Goal: Information Seeking & Learning: Learn about a topic

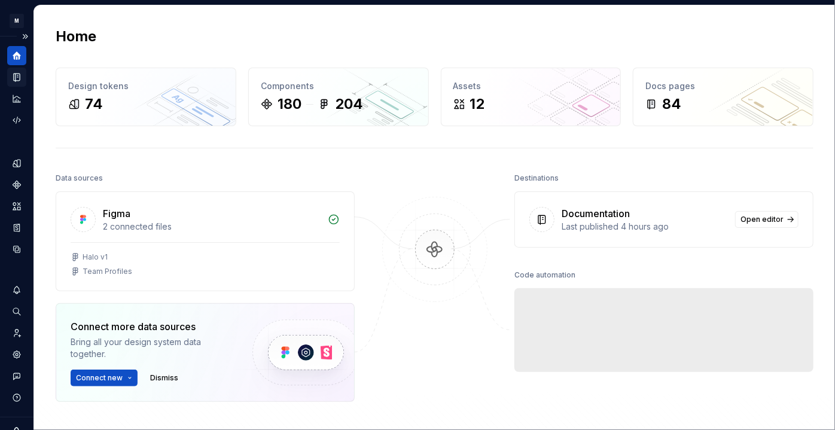
click at [19, 74] on icon "Documentation" at bounding box center [17, 78] width 6 height 8
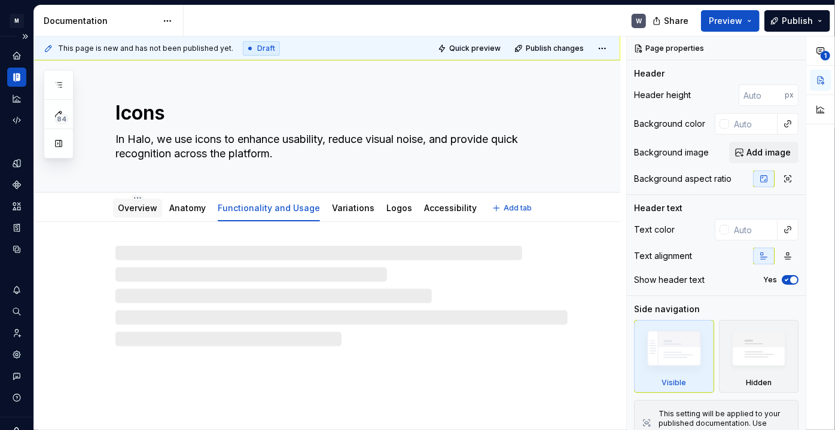
click at [137, 205] on link "Overview" at bounding box center [137, 208] width 39 height 10
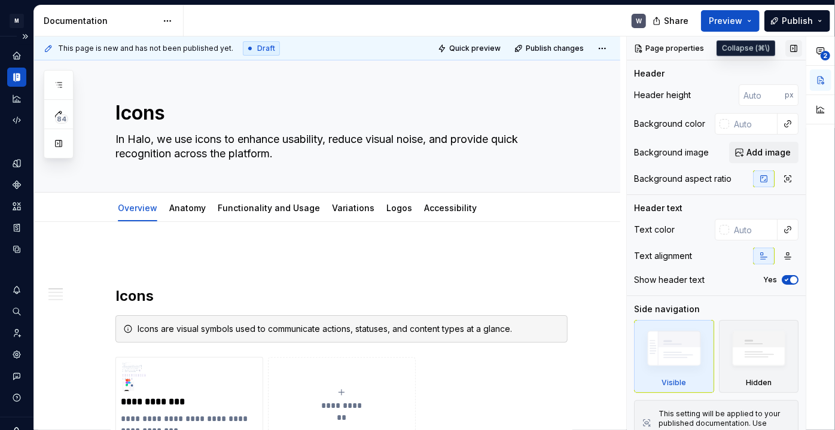
click at [789, 48] on button "button" at bounding box center [793, 48] width 17 height 17
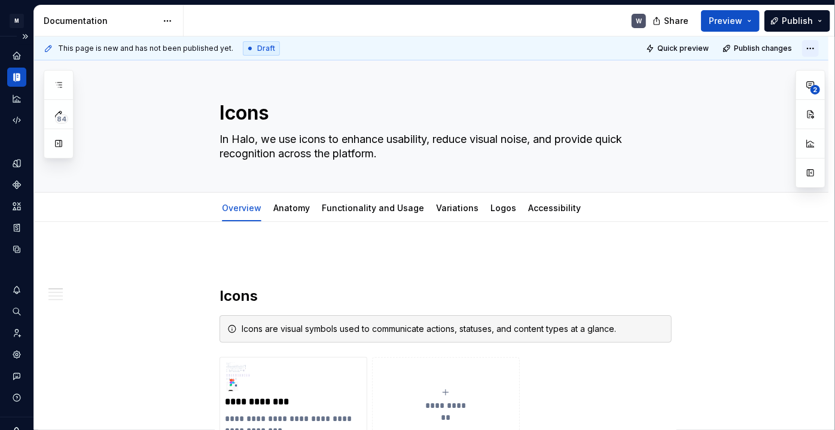
click at [813, 47] on html "M Halo W Design system data Documentation W Share Preview Publish 84 Pages Add …" at bounding box center [417, 215] width 835 height 430
click at [618, 91] on html "M Halo W Design system data Documentation W Share Preview Publish 84 Pages Add …" at bounding box center [417, 215] width 835 height 430
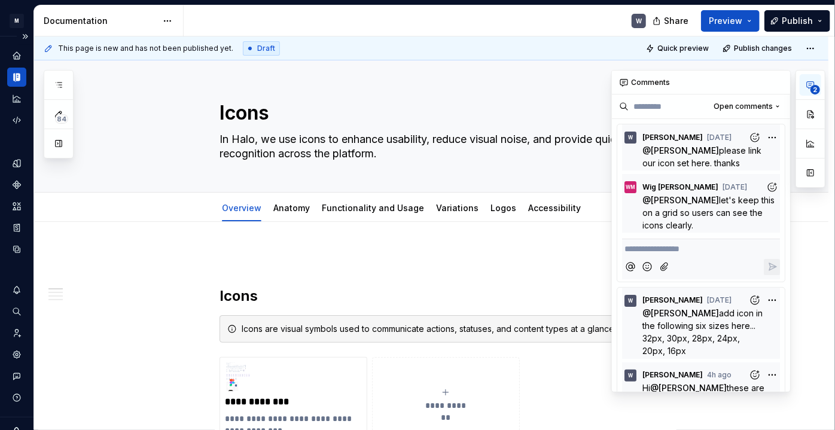
click at [808, 86] on icon "button" at bounding box center [811, 85] width 10 height 10
click at [806, 112] on button "button" at bounding box center [811, 114] width 22 height 22
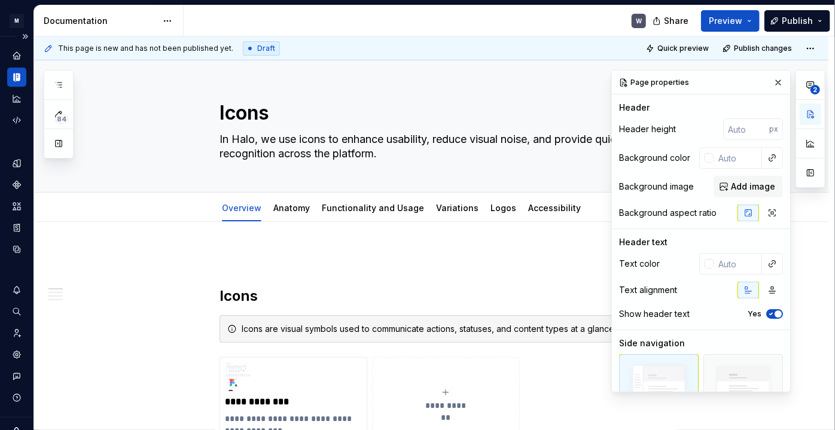
click at [656, 123] on div "Header height" at bounding box center [647, 129] width 57 height 12
click at [656, 155] on div "Background color" at bounding box center [654, 158] width 71 height 12
click at [657, 188] on div "Background image" at bounding box center [656, 187] width 75 height 12
click at [647, 211] on div "Background aspect ratio" at bounding box center [667, 213] width 97 height 12
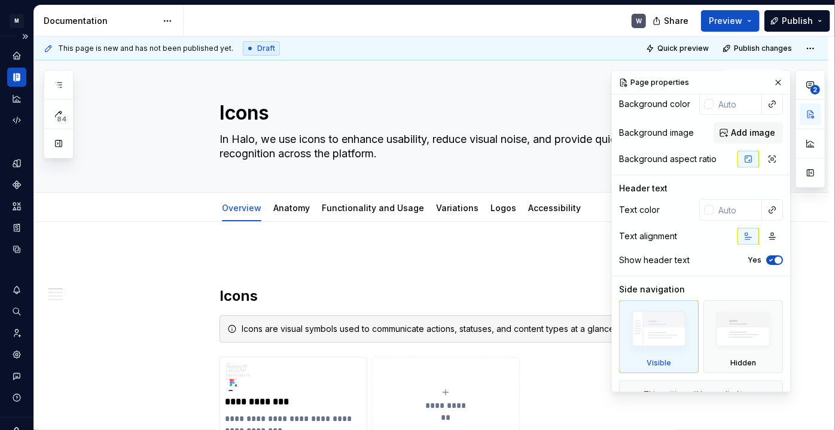
click at [642, 236] on div "Text alignment" at bounding box center [648, 236] width 58 height 12
click at [642, 258] on div "Show header text" at bounding box center [654, 260] width 71 height 12
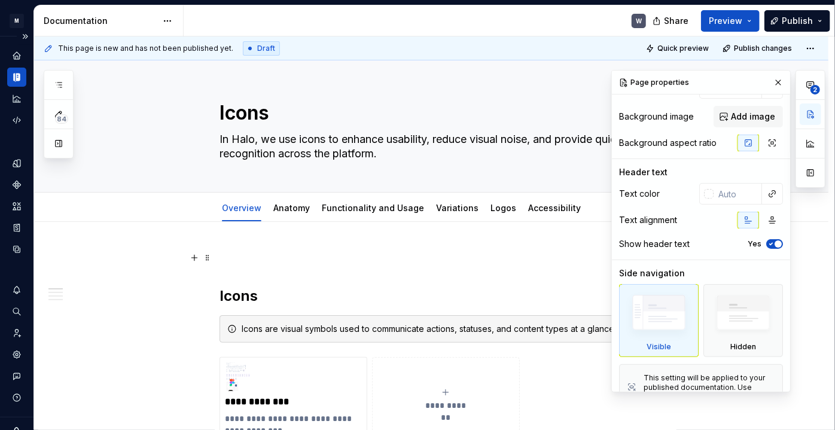
scroll to position [92, 0]
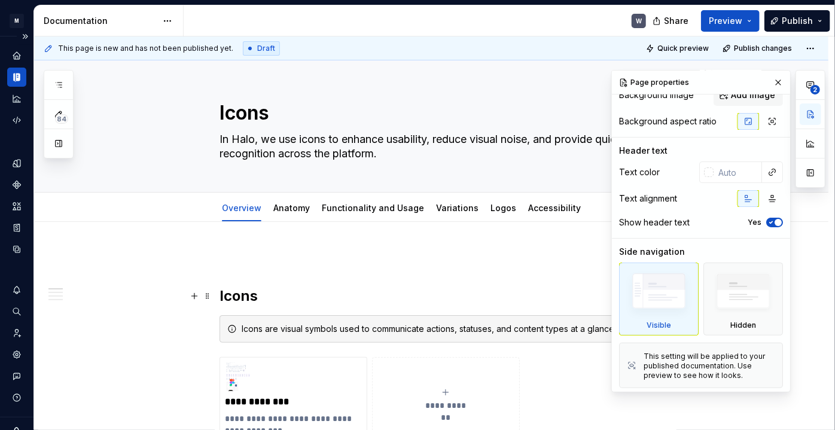
click at [486, 298] on h2 "Icons" at bounding box center [445, 295] width 452 height 19
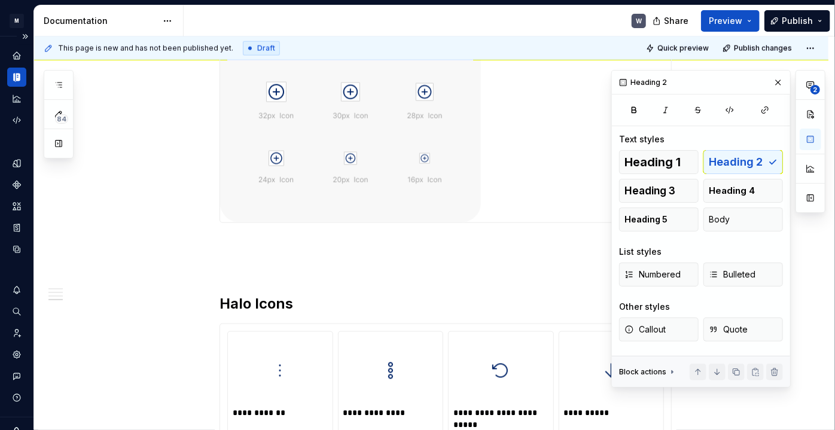
scroll to position [1033, 0]
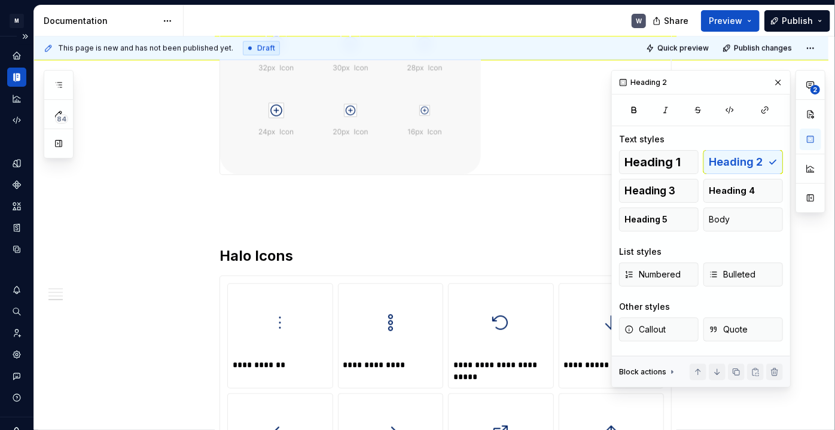
click at [362, 157] on img at bounding box center [350, 85] width 261 height 178
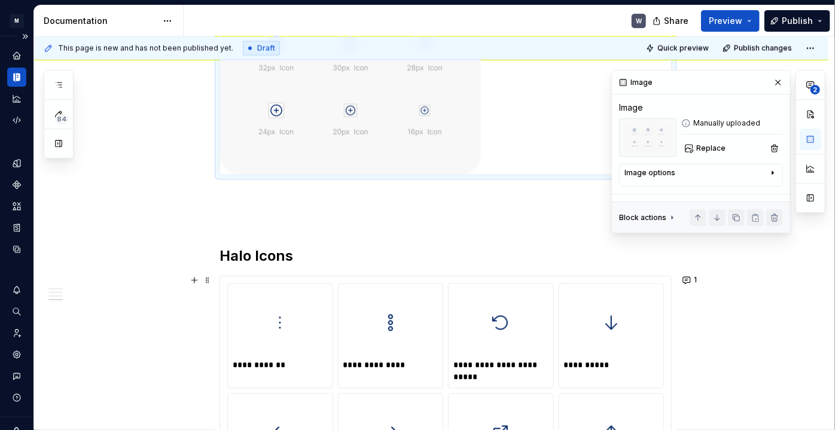
click at [298, 333] on div at bounding box center [280, 323] width 95 height 68
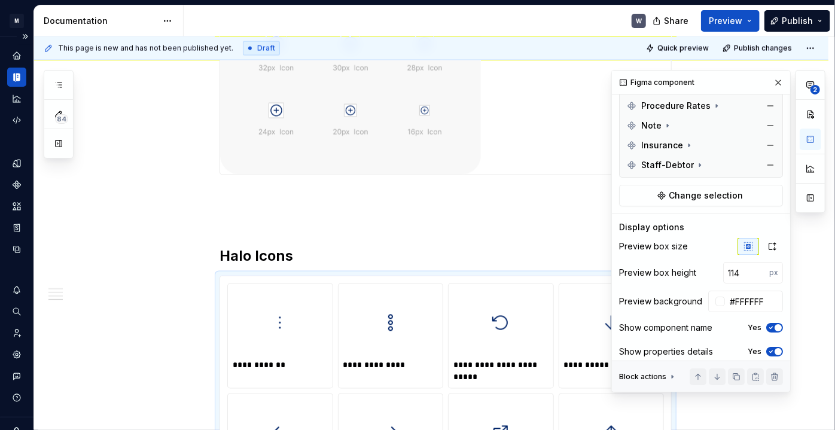
scroll to position [2161, 0]
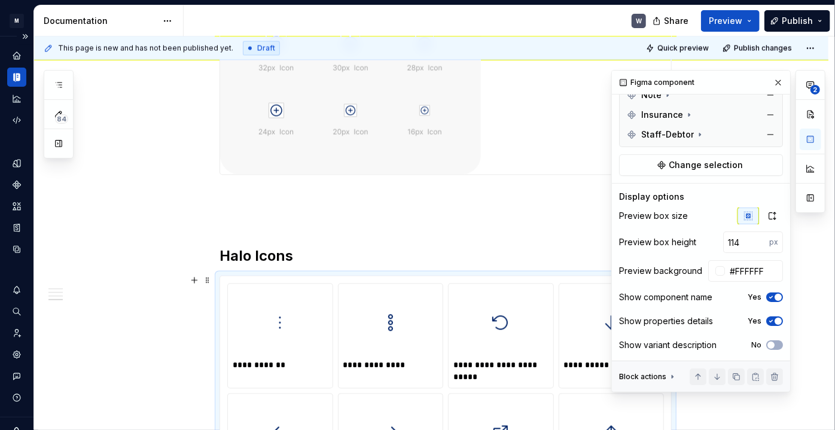
click at [675, 379] on icon at bounding box center [672, 377] width 10 height 10
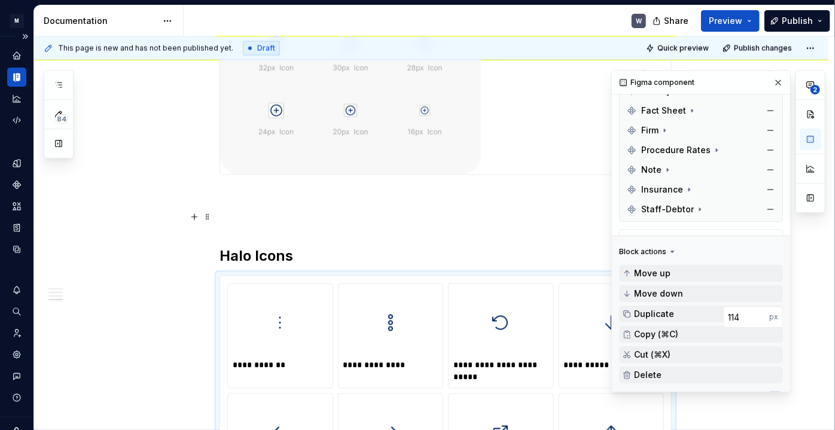
scroll to position [2216, 0]
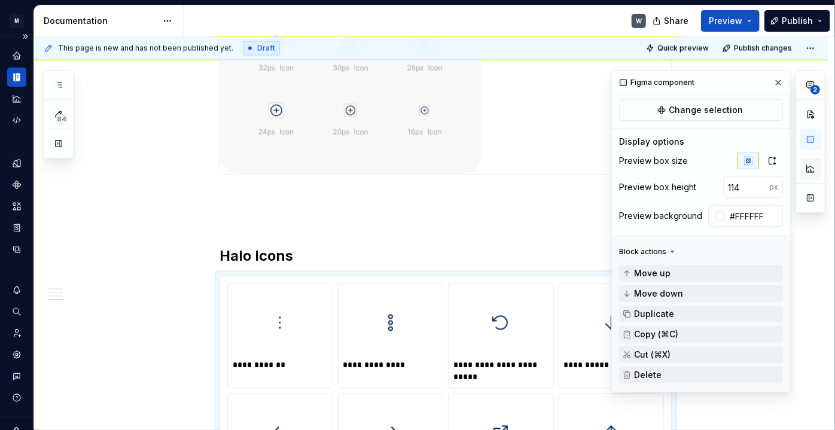
click at [813, 165] on button "button" at bounding box center [811, 169] width 22 height 22
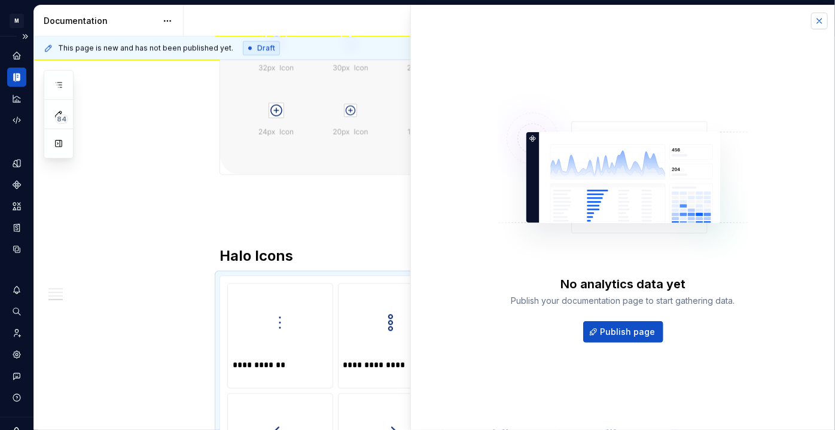
click at [820, 15] on button "button" at bounding box center [819, 21] width 17 height 17
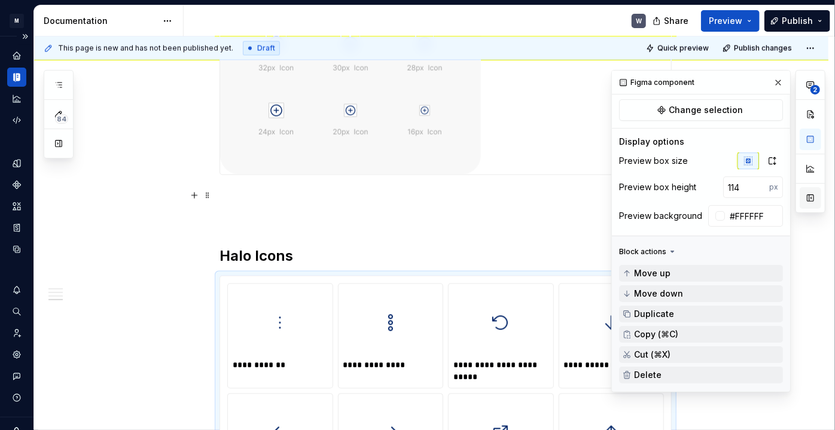
click at [809, 194] on button "button" at bounding box center [811, 198] width 22 height 22
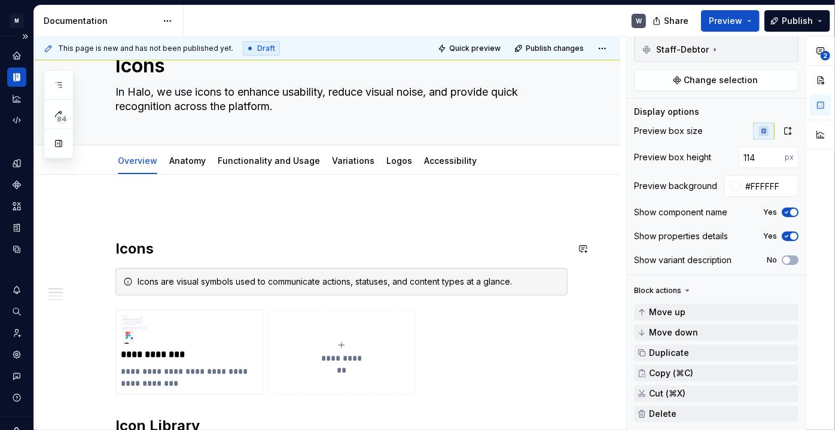
scroll to position [54, 0]
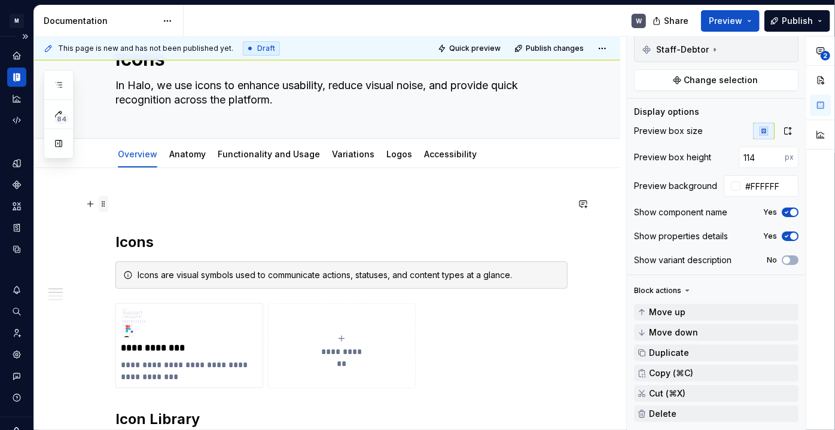
click at [102, 203] on span at bounding box center [104, 204] width 10 height 17
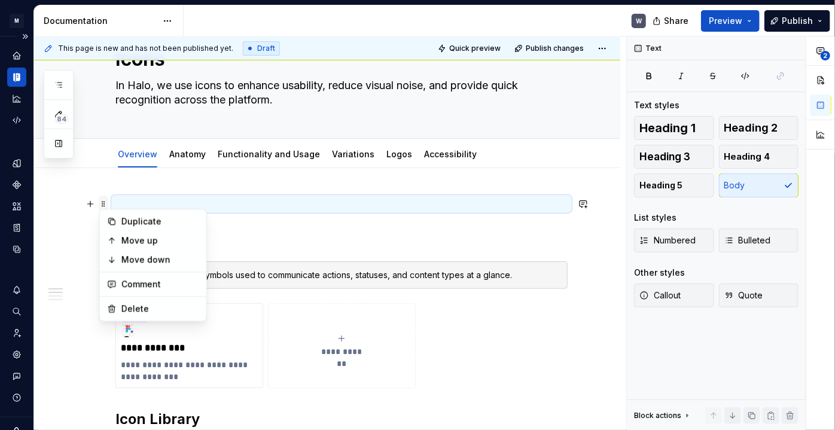
scroll to position [0, 0]
click at [130, 307] on div "Delete" at bounding box center [160, 309] width 78 height 12
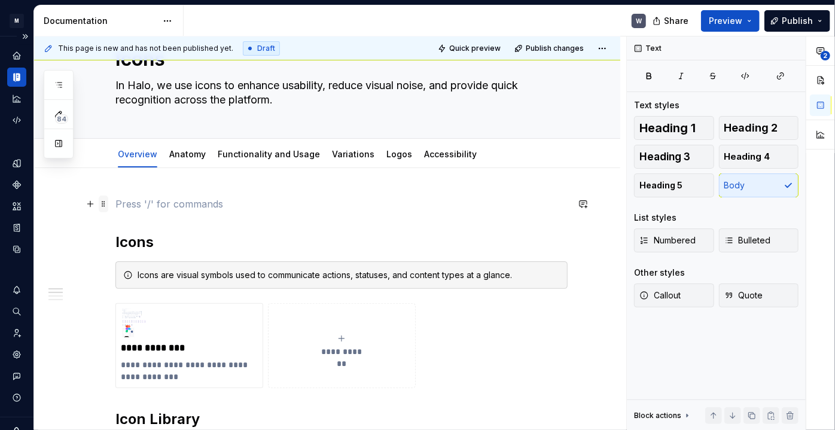
click at [102, 201] on span at bounding box center [104, 204] width 10 height 17
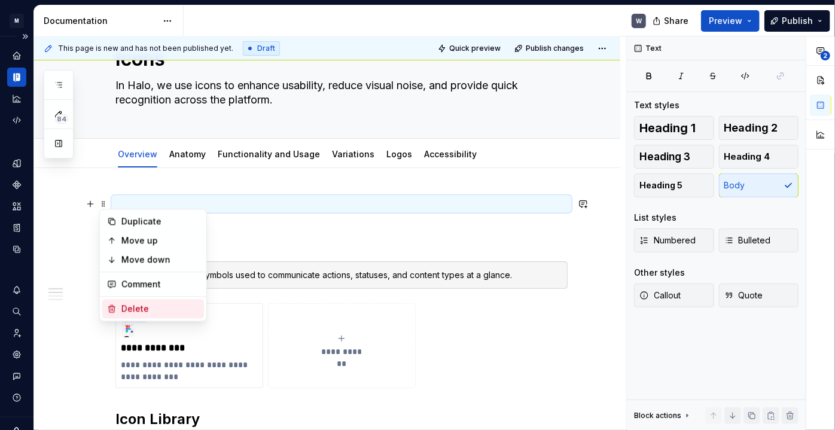
click at [137, 305] on div "Delete" at bounding box center [160, 309] width 78 height 12
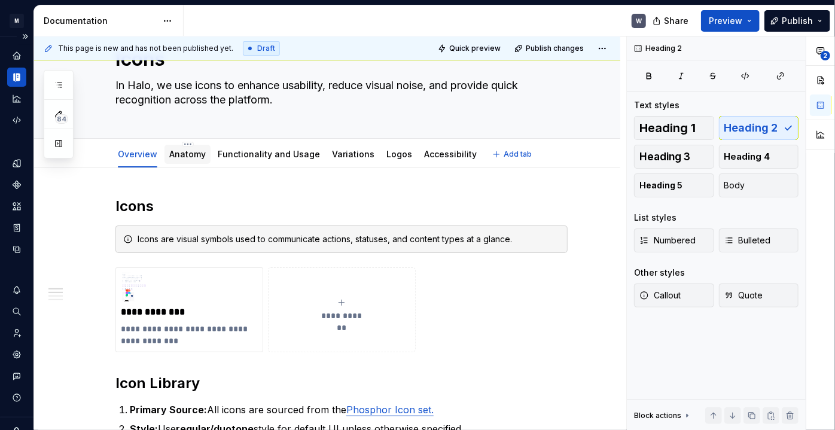
click at [187, 151] on link "Anatomy" at bounding box center [187, 154] width 36 height 10
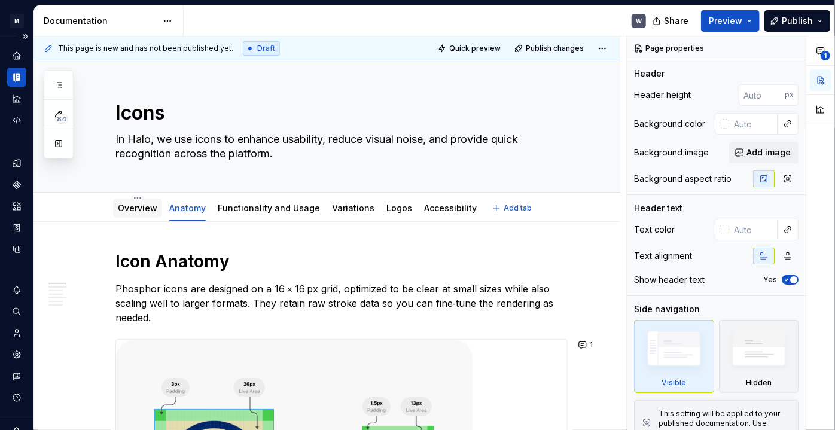
click at [141, 205] on link "Overview" at bounding box center [137, 208] width 39 height 10
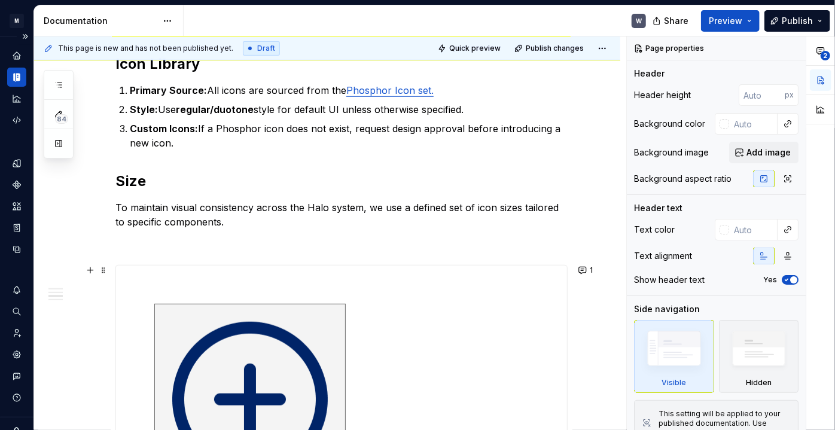
scroll to position [435, 0]
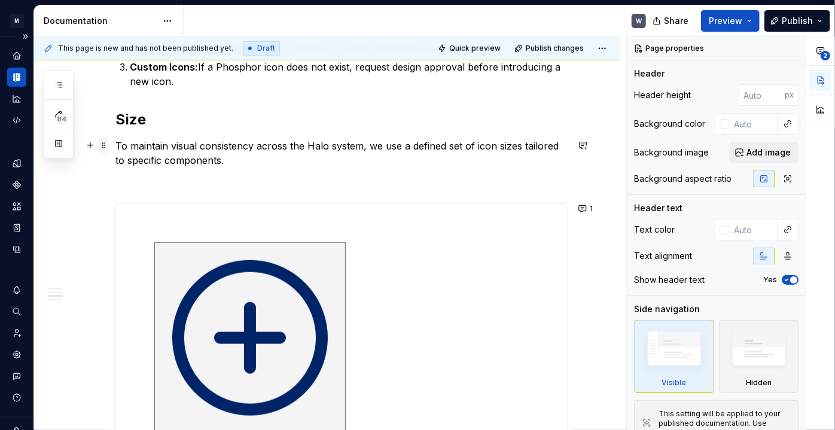
click at [105, 144] on span at bounding box center [104, 145] width 10 height 17
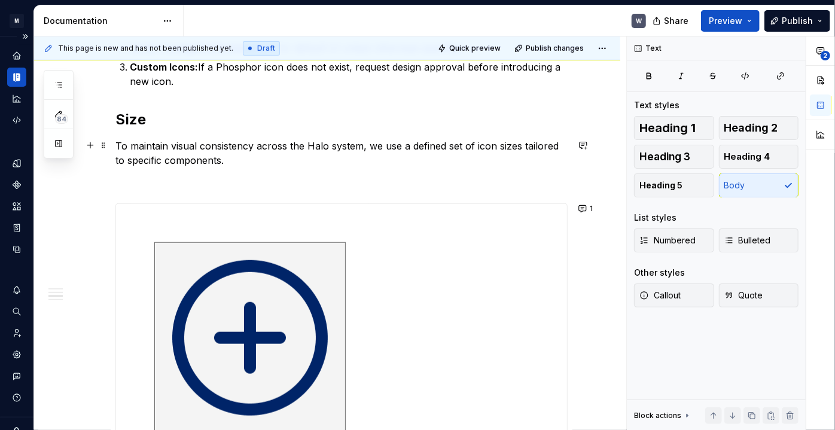
click at [298, 142] on p "To maintain visual consistency across the Halo system, we use a defined set of …" at bounding box center [341, 153] width 452 height 29
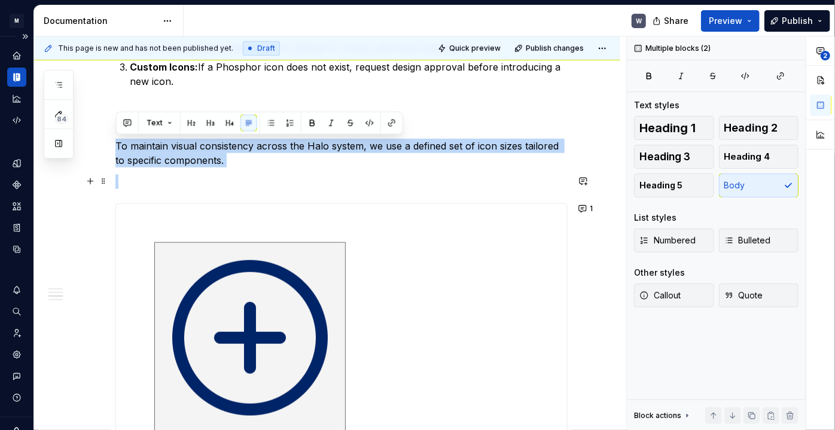
drag, startPoint x: 118, startPoint y: 144, endPoint x: 270, endPoint y: 176, distance: 155.9
copy p "To maintain visual consistency across the Halo system, we use a defined set of …"
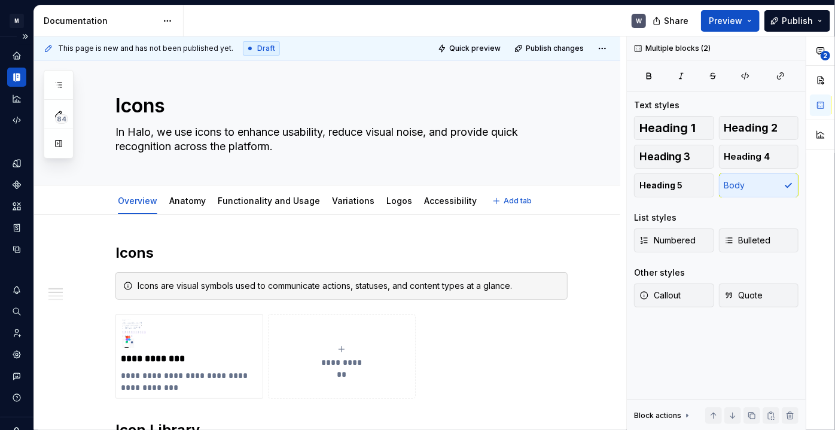
scroll to position [0, 0]
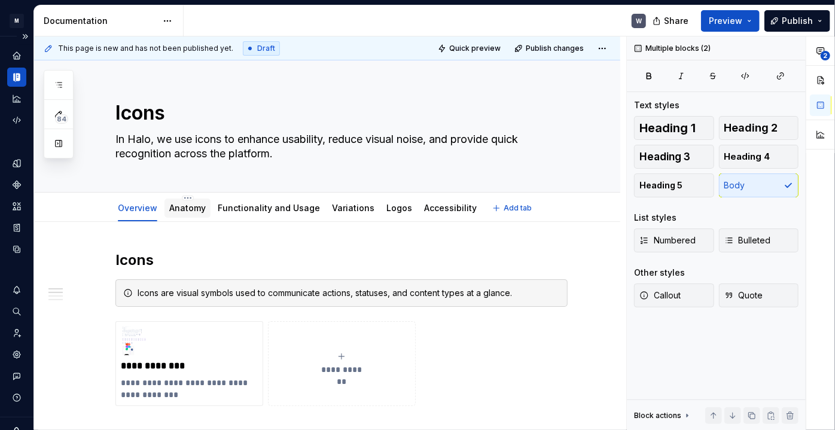
click at [188, 203] on link "Anatomy" at bounding box center [187, 208] width 36 height 10
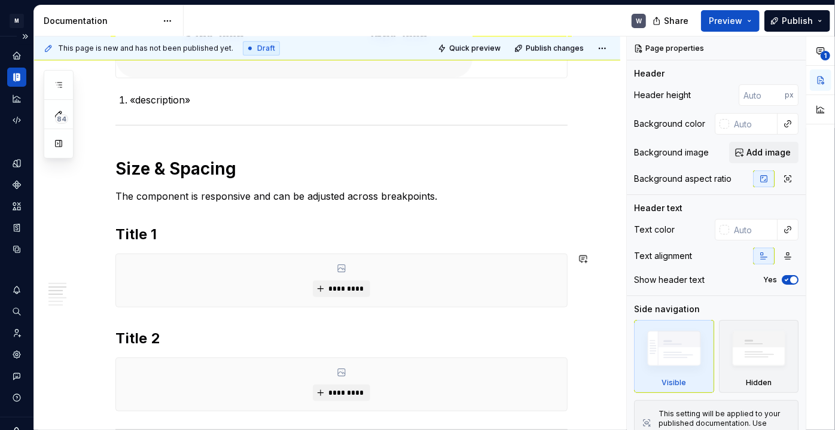
scroll to position [544, 0]
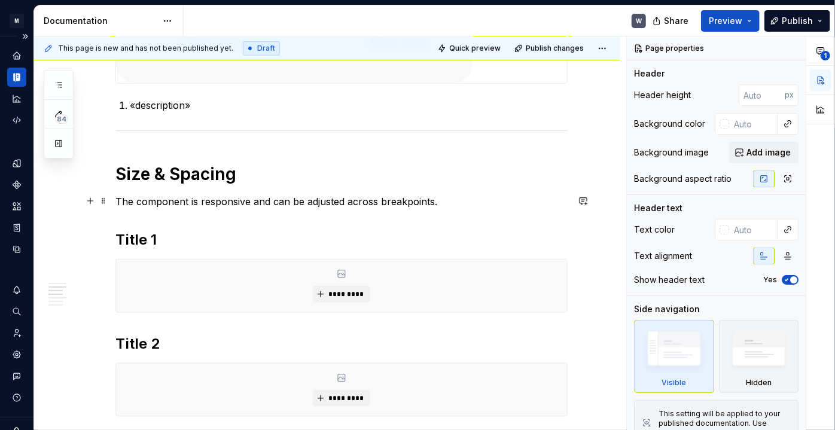
click at [175, 202] on p "The component is responsive and can be adjusted across breakpoints." at bounding box center [341, 201] width 452 height 14
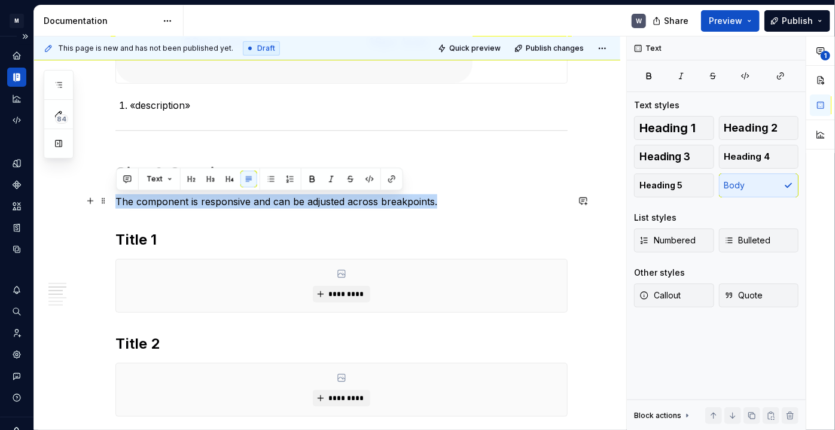
drag, startPoint x: 115, startPoint y: 203, endPoint x: 466, endPoint y: 200, distance: 351.1
click at [469, 200] on p "The component is responsive and can be adjusted across breakpoints." at bounding box center [341, 201] width 452 height 14
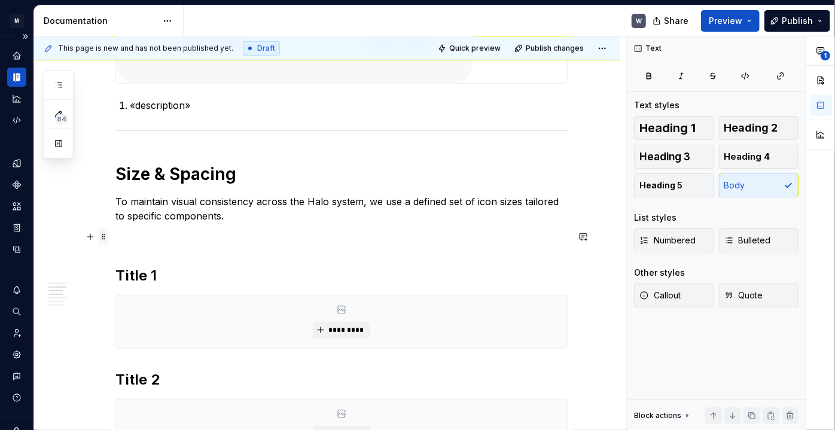
click at [103, 239] on span at bounding box center [104, 236] width 10 height 17
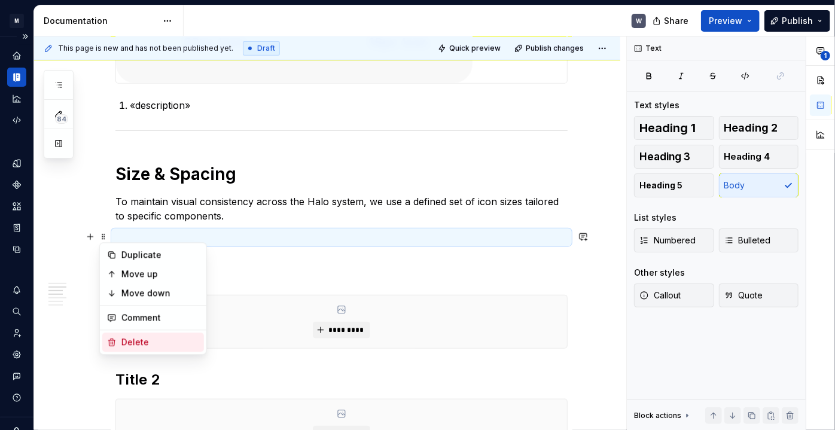
click at [136, 341] on div "Delete" at bounding box center [160, 342] width 78 height 12
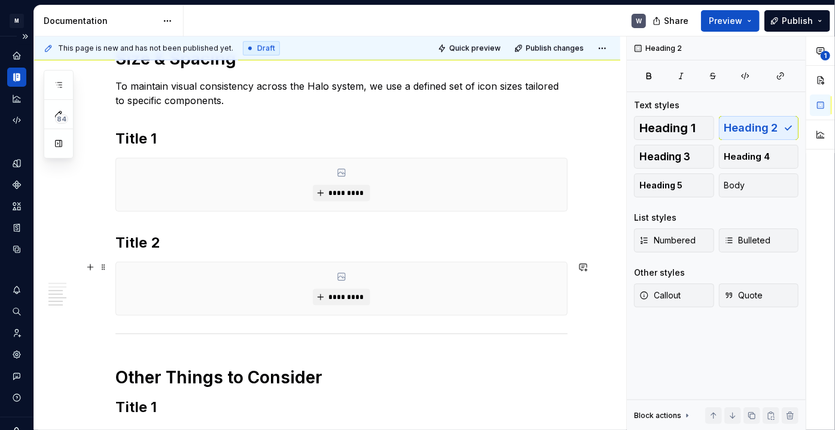
scroll to position [821, 0]
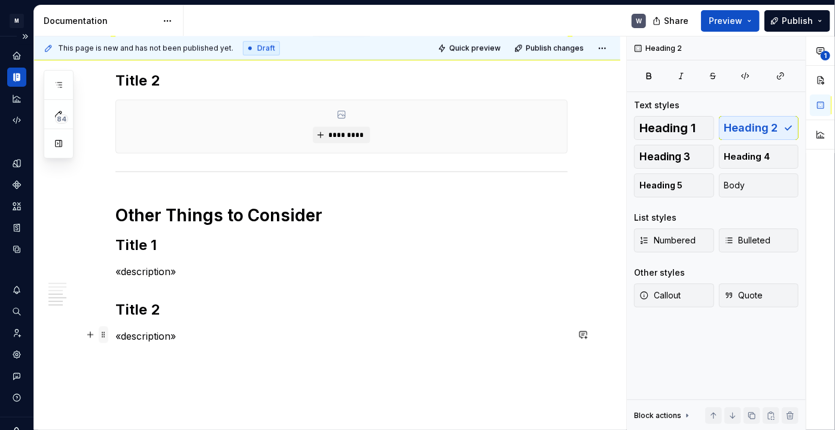
click at [102, 335] on span at bounding box center [104, 335] width 10 height 17
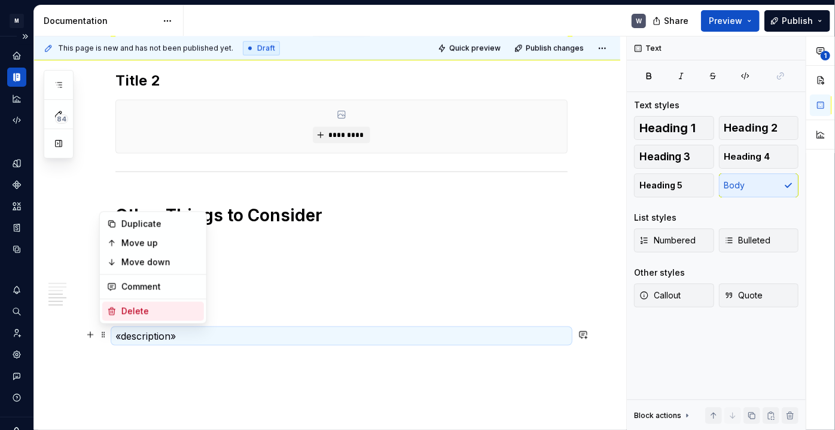
click at [135, 316] on div "Delete" at bounding box center [160, 311] width 78 height 12
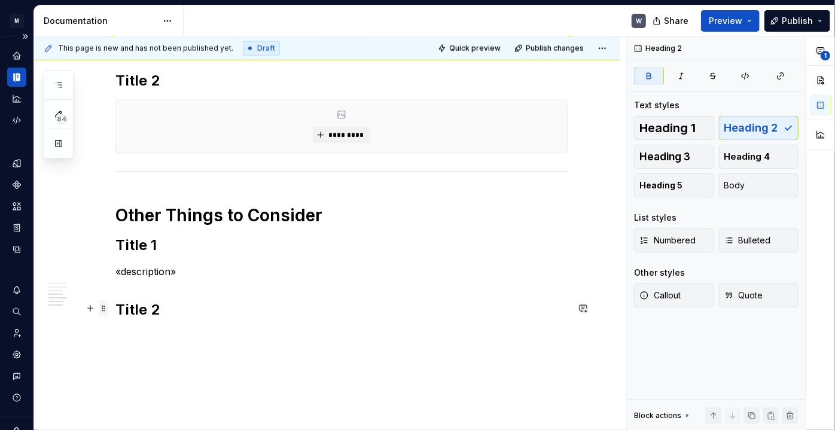
click at [102, 312] on span at bounding box center [104, 308] width 10 height 17
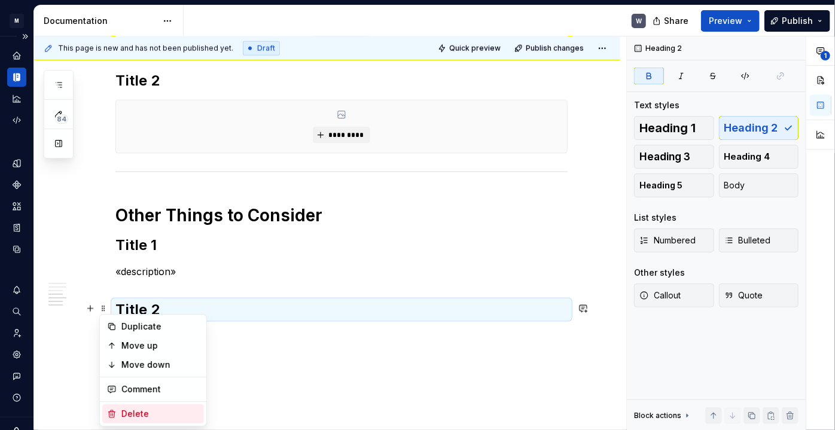
click at [126, 414] on div "Delete" at bounding box center [160, 414] width 78 height 12
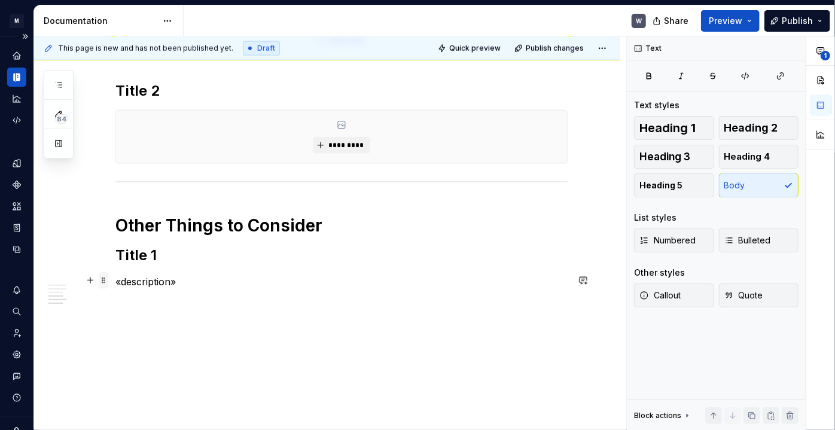
click at [105, 282] on span at bounding box center [104, 280] width 10 height 17
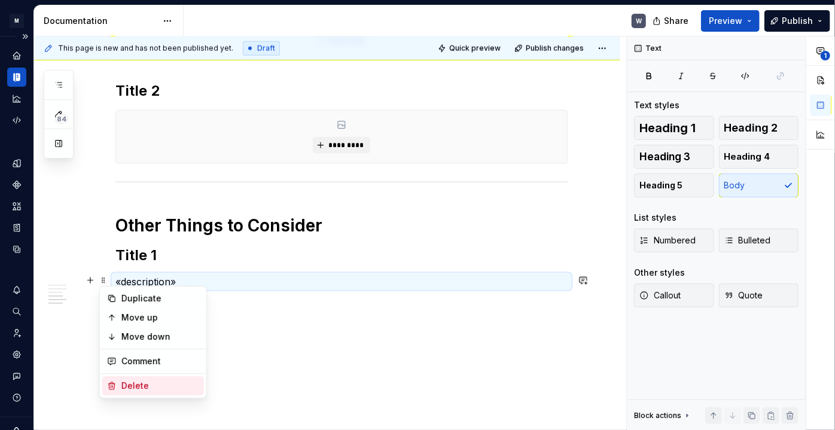
click at [133, 385] on div "Delete" at bounding box center [160, 386] width 78 height 12
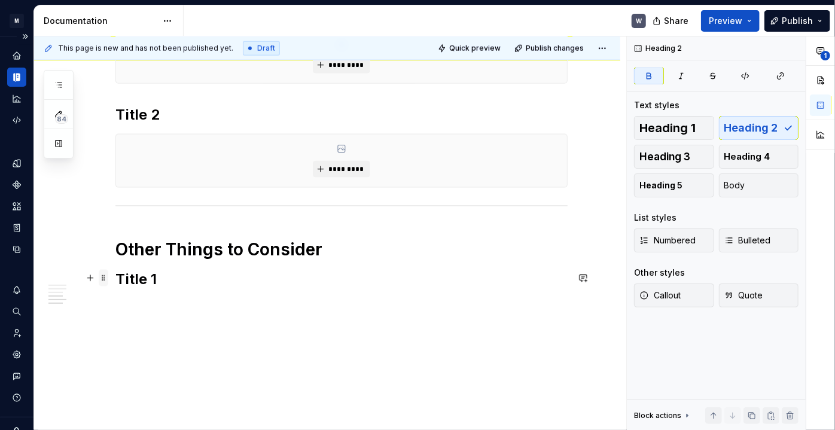
click at [106, 282] on span at bounding box center [104, 278] width 10 height 17
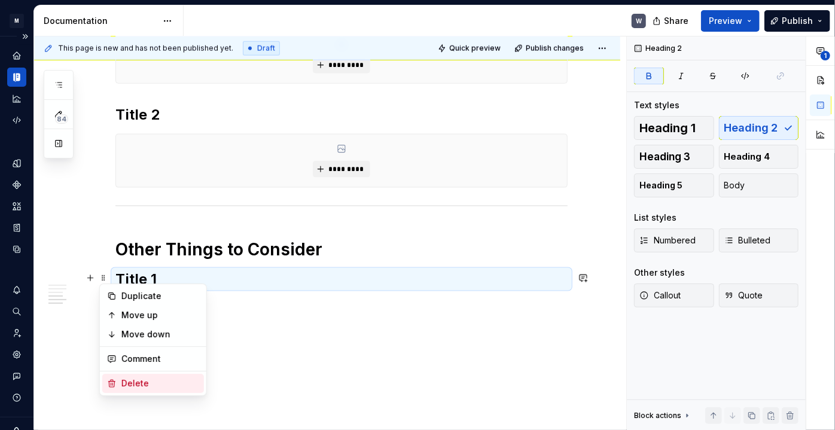
click at [156, 380] on div "Delete" at bounding box center [160, 383] width 78 height 12
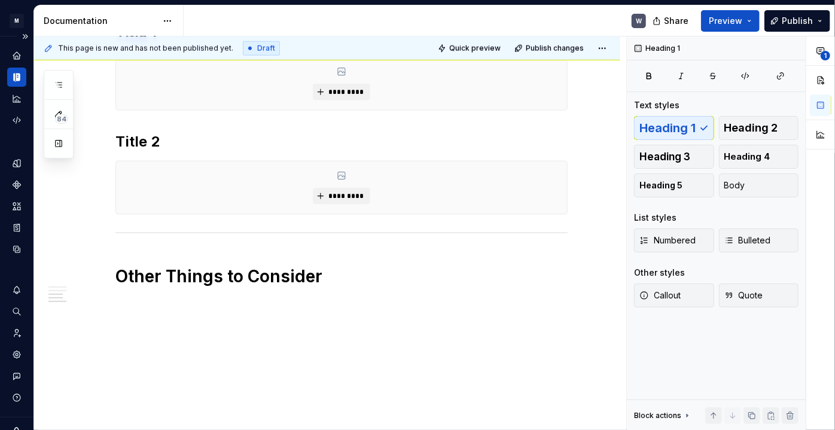
scroll to position [758, 0]
click at [103, 279] on span at bounding box center [104, 277] width 10 height 17
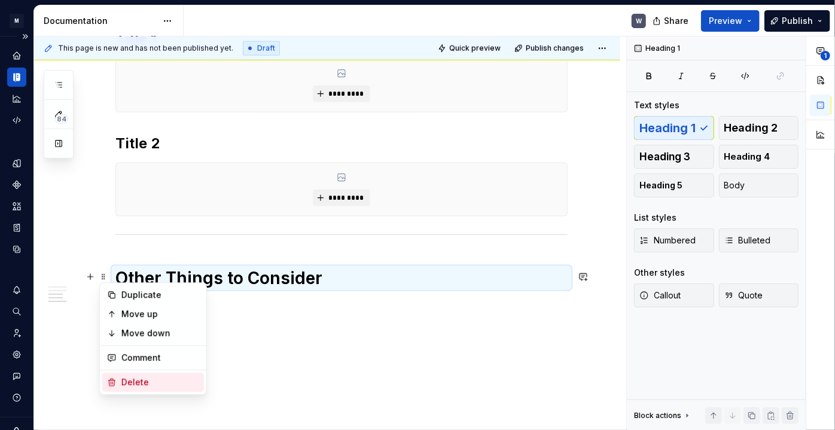
click at [148, 380] on div "Delete" at bounding box center [160, 382] width 78 height 12
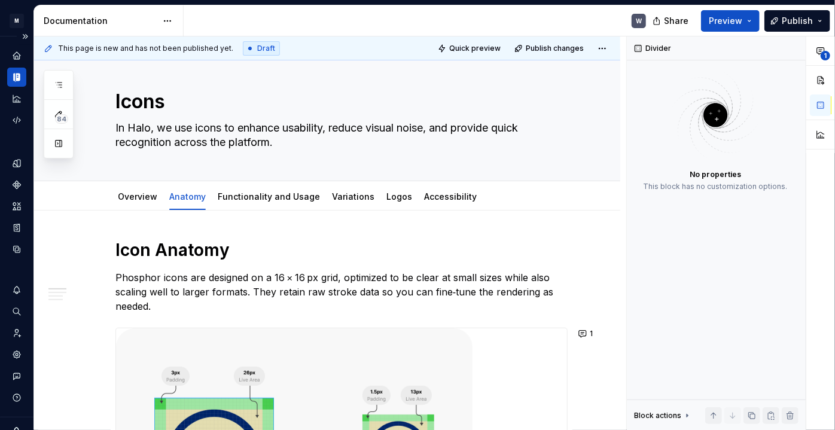
scroll to position [0, 0]
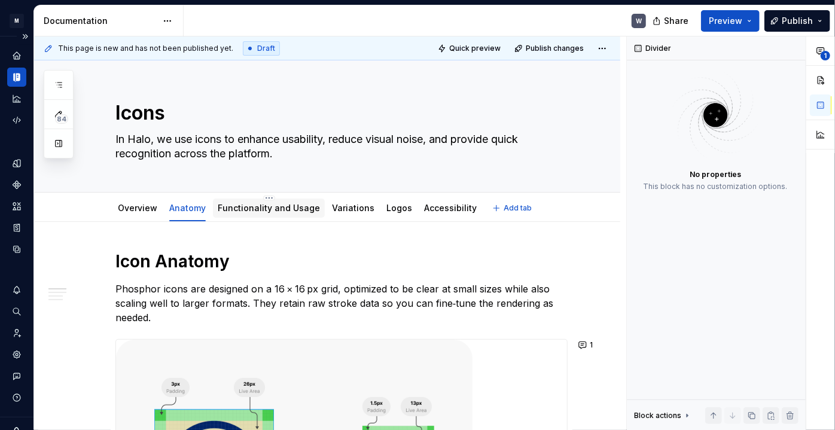
click at [273, 209] on link "Functionality and Usage" at bounding box center [269, 208] width 102 height 10
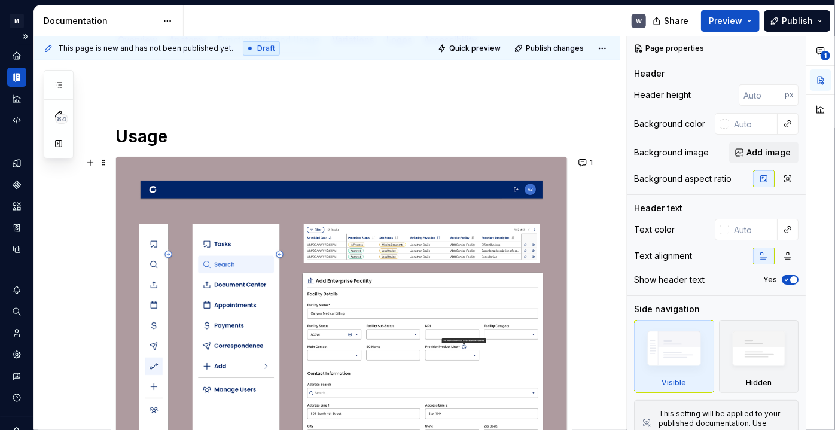
scroll to position [164, 0]
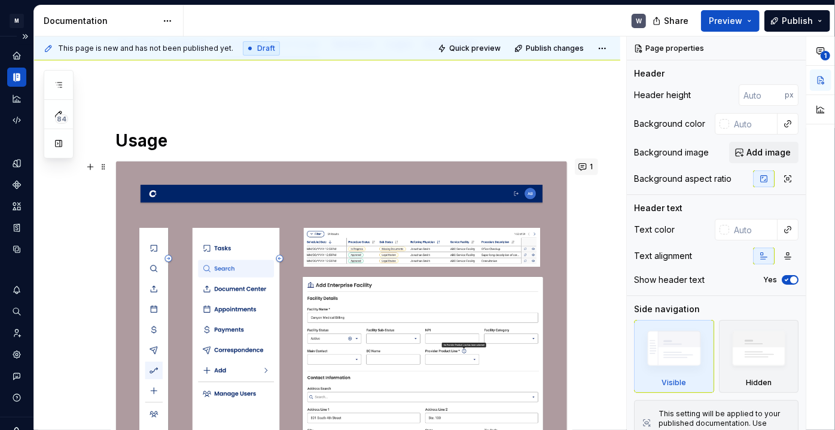
click at [584, 166] on button "1" at bounding box center [586, 166] width 23 height 17
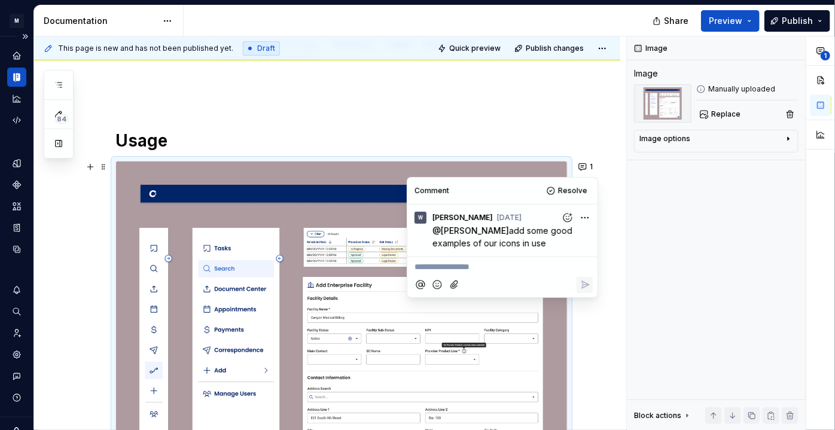
type textarea "*"
